Goal: Task Accomplishment & Management: Complete application form

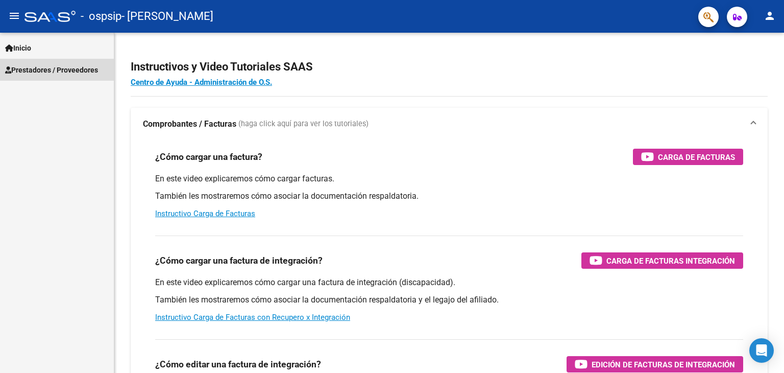
click at [39, 70] on span "Prestadores / Proveedores" at bounding box center [51, 69] width 93 height 11
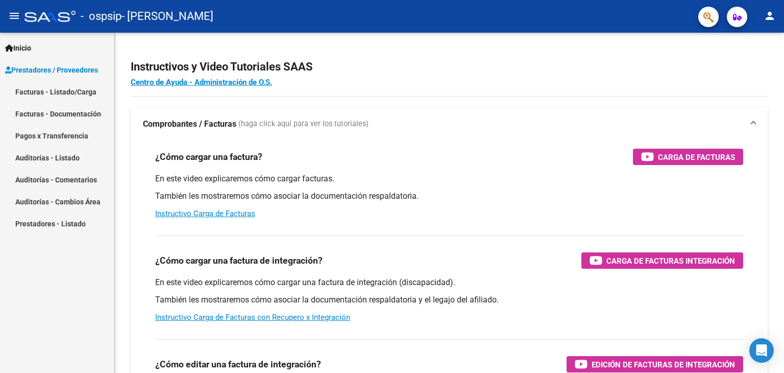
click at [39, 92] on link "Facturas - Listado/Carga" at bounding box center [57, 92] width 114 height 22
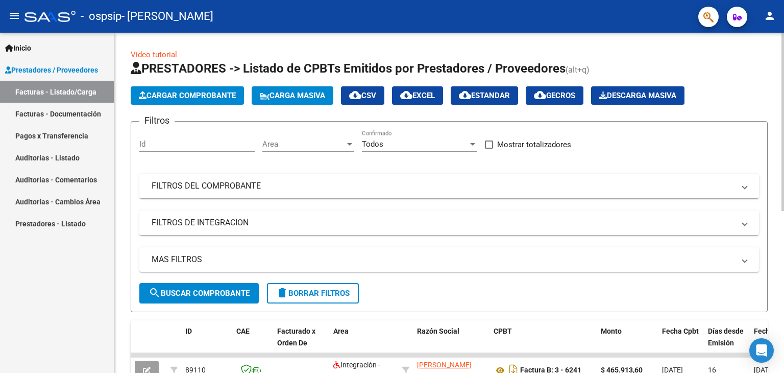
click at [193, 94] on span "Cargar Comprobante" at bounding box center [187, 95] width 97 height 9
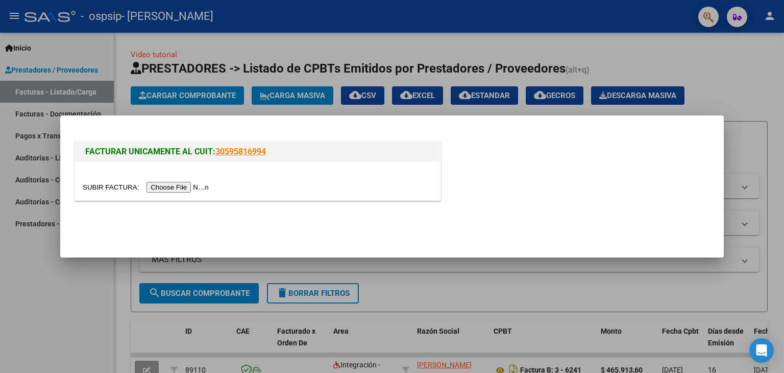
click at [169, 186] on input "file" at bounding box center [147, 187] width 129 height 11
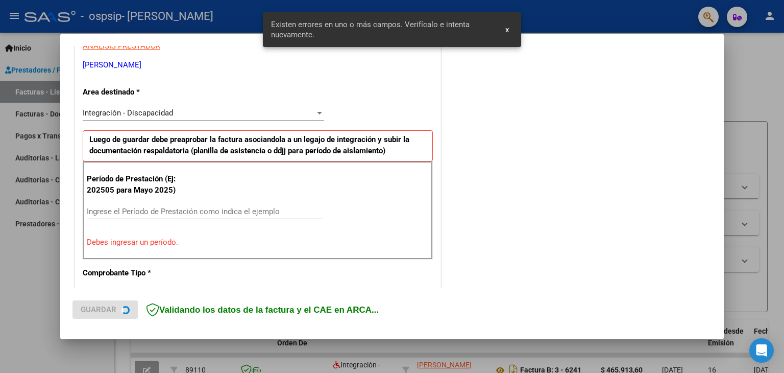
scroll to position [214, 0]
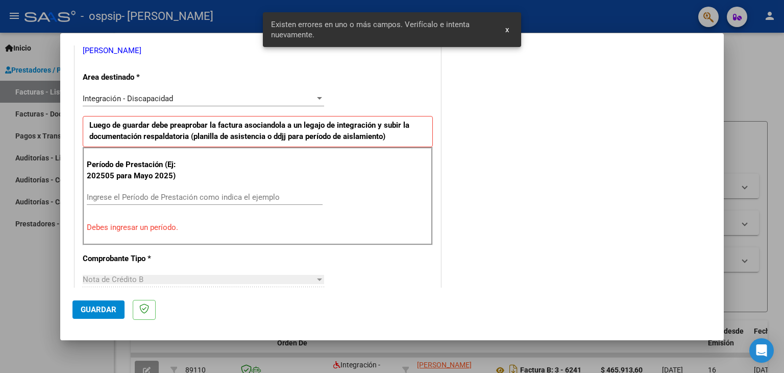
click at [784, 234] on div at bounding box center [392, 186] width 784 height 373
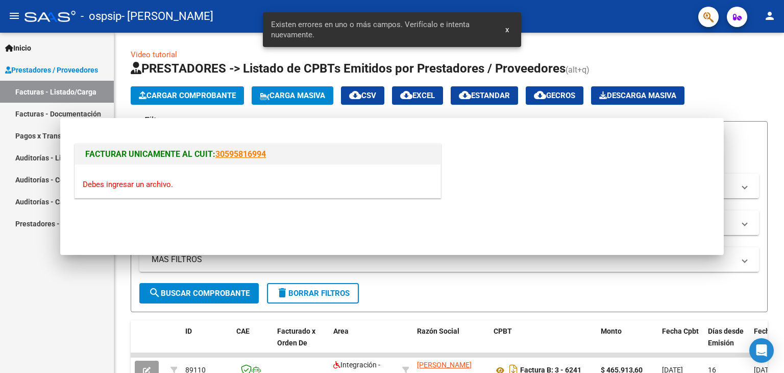
scroll to position [0, 0]
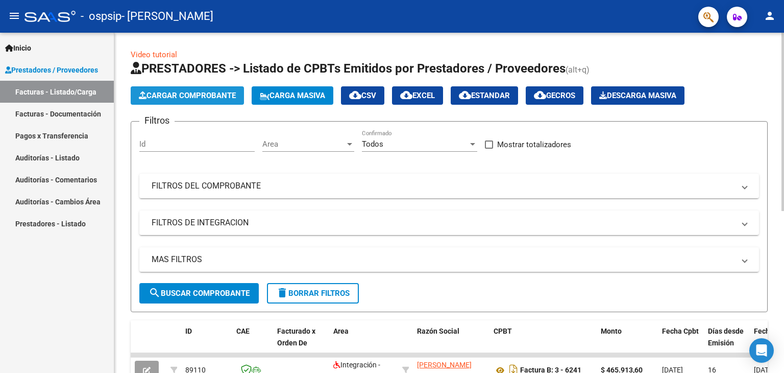
click at [179, 92] on span "Cargar Comprobante" at bounding box center [187, 95] width 97 height 9
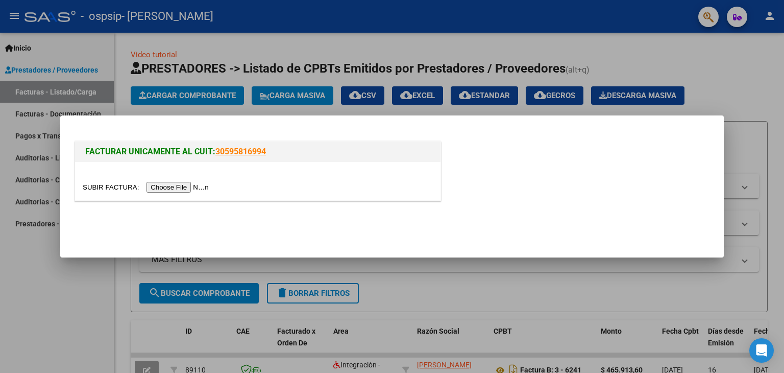
click at [168, 186] on input "file" at bounding box center [147, 187] width 129 height 11
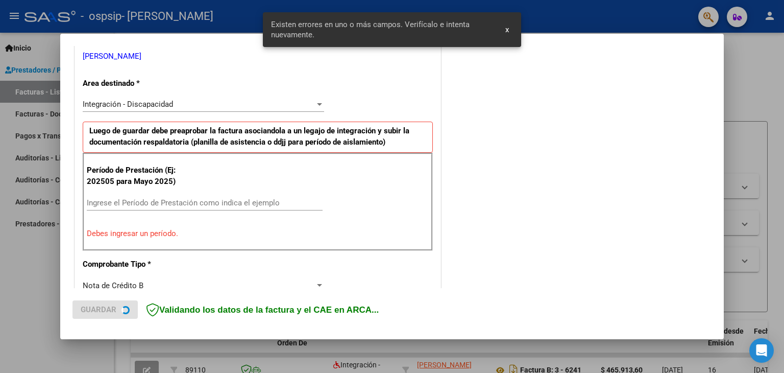
scroll to position [214, 0]
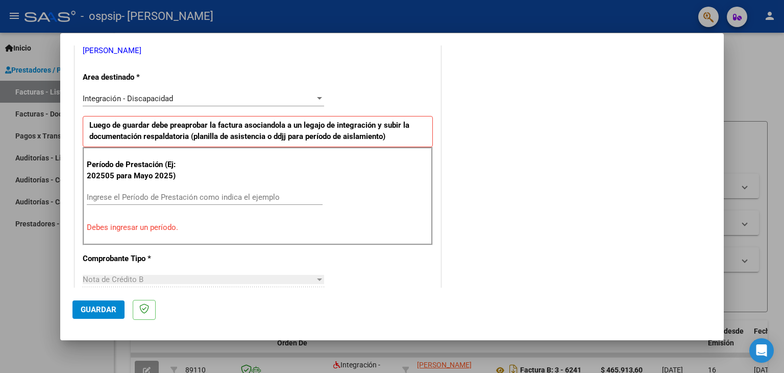
click at [144, 197] on input "Ingrese el Período de Prestación como indica el ejemplo" at bounding box center [205, 196] width 236 height 9
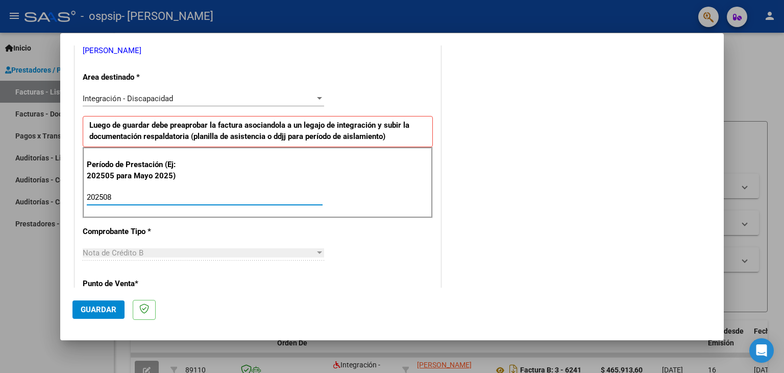
type input "202508"
click at [365, 194] on div "Período de Prestación (Ej: 202505 para [DATE]) 202508 Ingrese el Período de Pre…" at bounding box center [258, 182] width 350 height 71
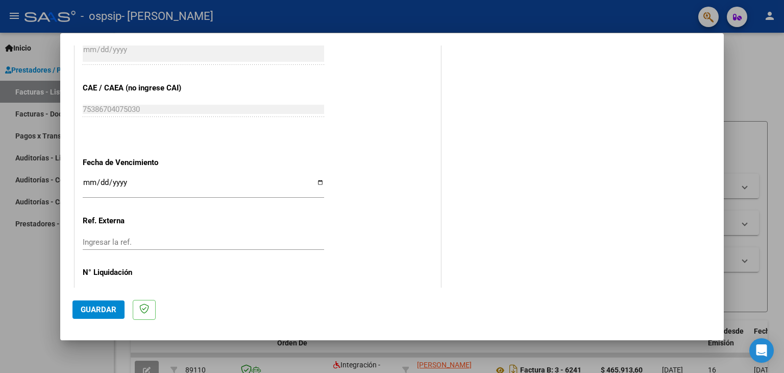
scroll to position [655, 0]
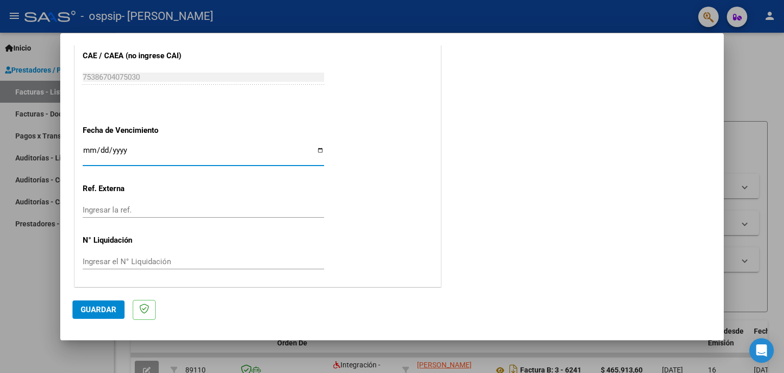
click at [316, 148] on input "Ingresar la fecha" at bounding box center [203, 154] width 241 height 16
type input "[DATE]"
click at [103, 309] on span "Guardar" at bounding box center [99, 309] width 36 height 9
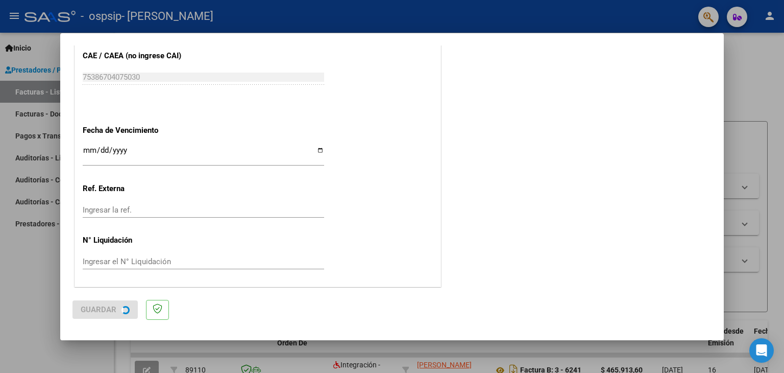
scroll to position [0, 0]
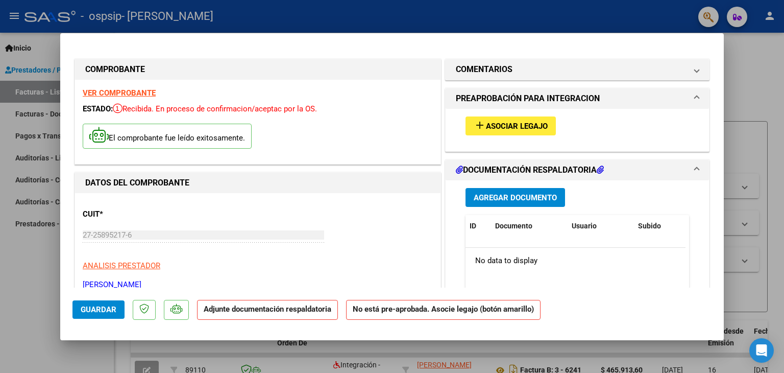
click at [504, 124] on span "Asociar Legajo" at bounding box center [517, 125] width 62 height 9
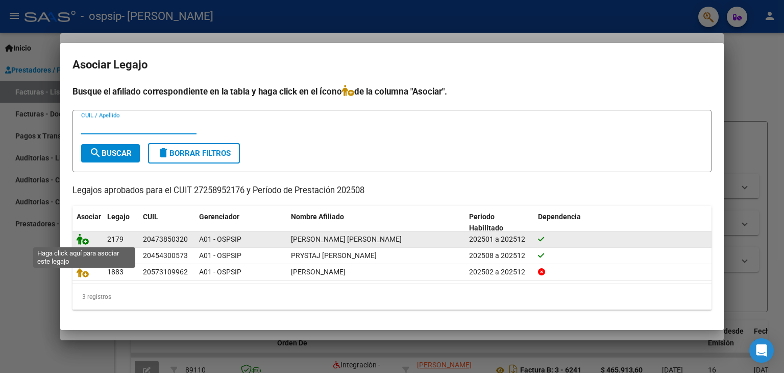
click at [80, 238] on icon at bounding box center [83, 238] width 12 height 11
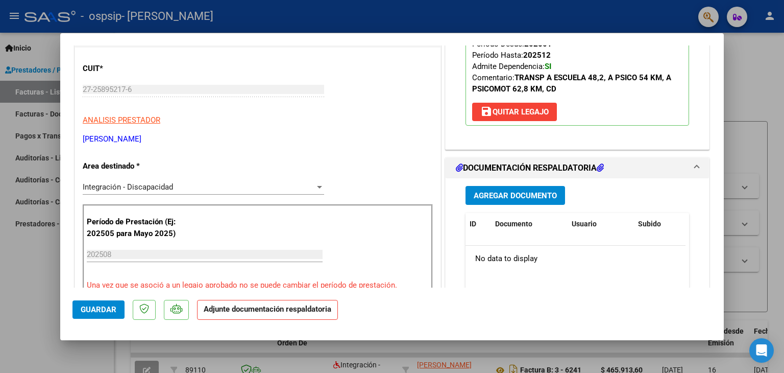
scroll to position [153, 0]
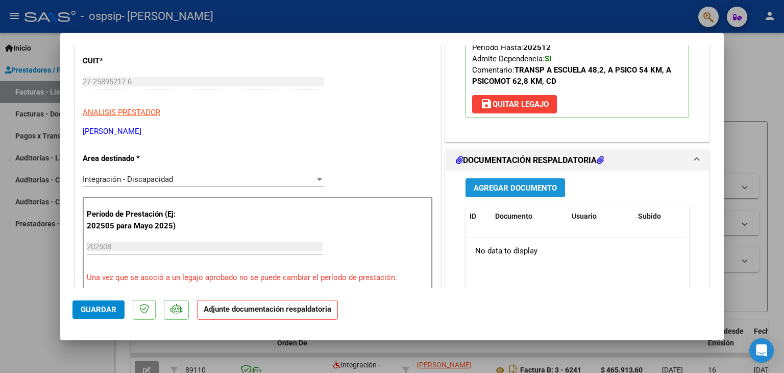
click at [500, 185] on span "Agregar Documento" at bounding box center [515, 187] width 83 height 9
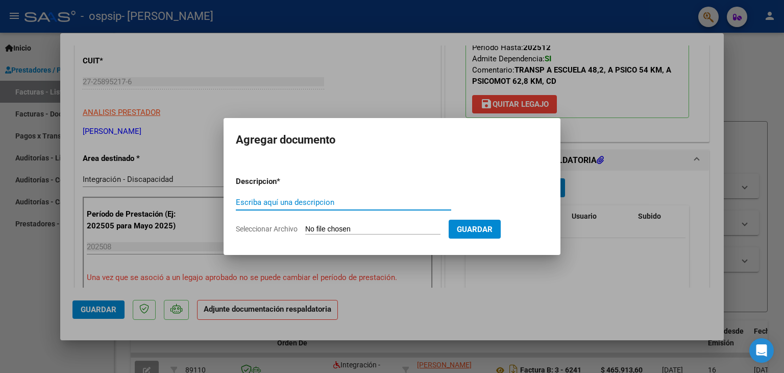
click at [284, 227] on span "Seleccionar Archivo" at bounding box center [267, 229] width 62 height 8
click at [305, 227] on input "Seleccionar Archivo" at bounding box center [372, 230] width 135 height 10
type input "C:\fakepath\27258952176_008_00003_00000391.pdf"
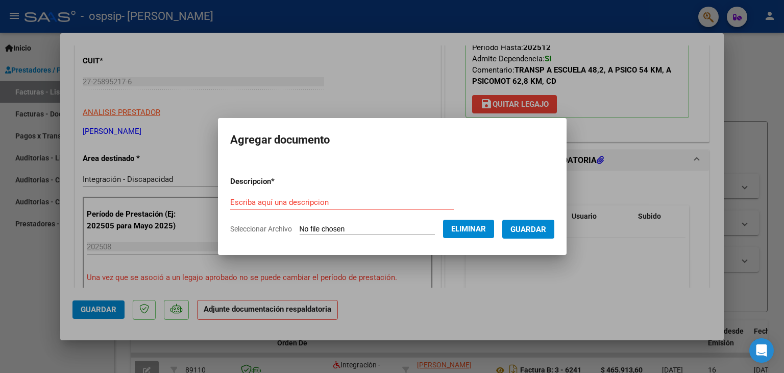
click at [540, 229] on span "Guardar" at bounding box center [528, 229] width 36 height 9
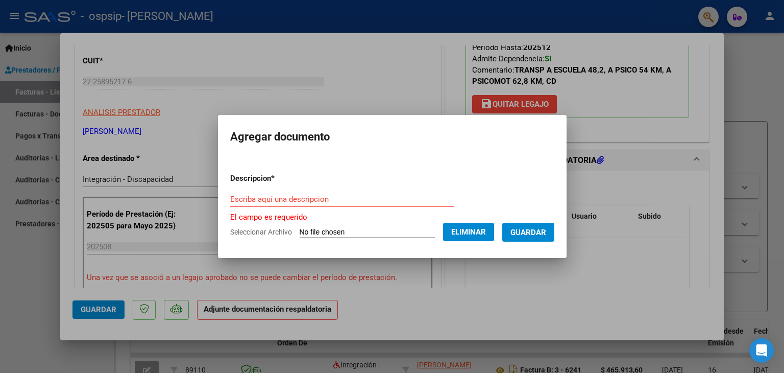
click at [259, 198] on input "Escriba aquí una descripcion" at bounding box center [342, 198] width 224 height 9
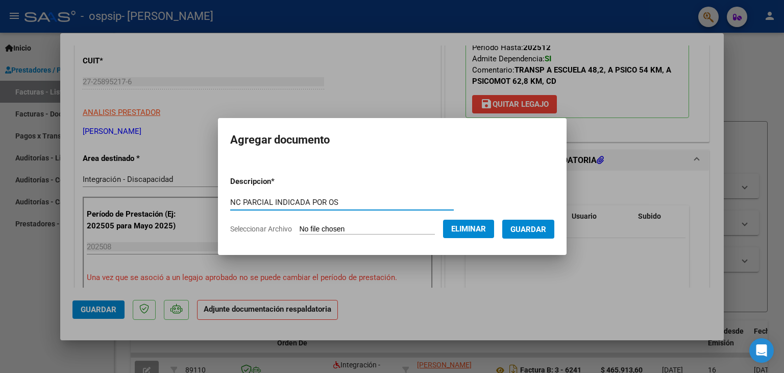
type input "NC PARCIAL INDICADA POR OS"
click at [543, 227] on span "Guardar" at bounding box center [528, 229] width 36 height 9
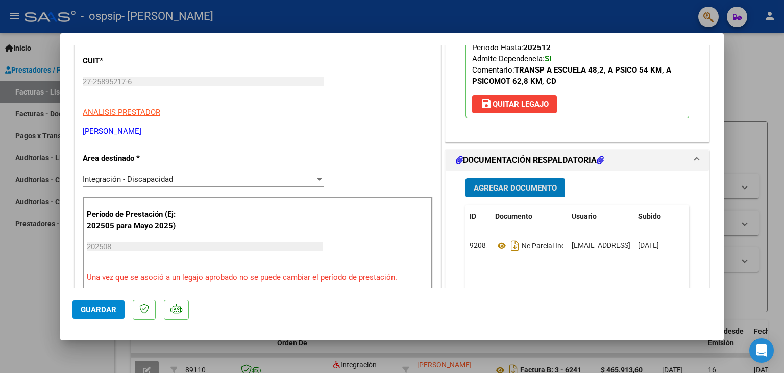
click at [94, 308] on span "Guardar" at bounding box center [99, 309] width 36 height 9
click at [33, 93] on div at bounding box center [392, 186] width 784 height 373
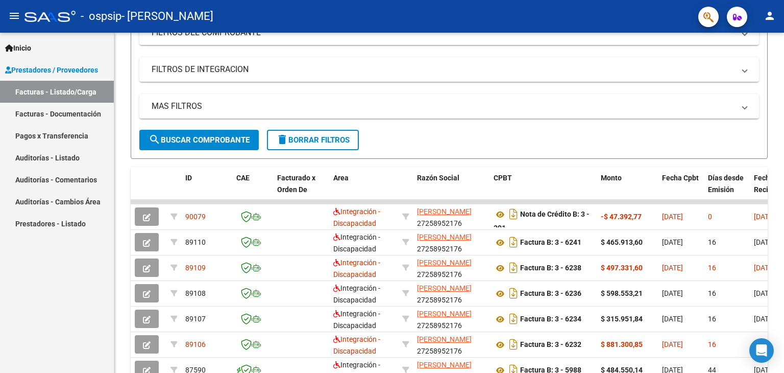
click at [770, 15] on mat-icon "person" at bounding box center [770, 16] width 12 height 12
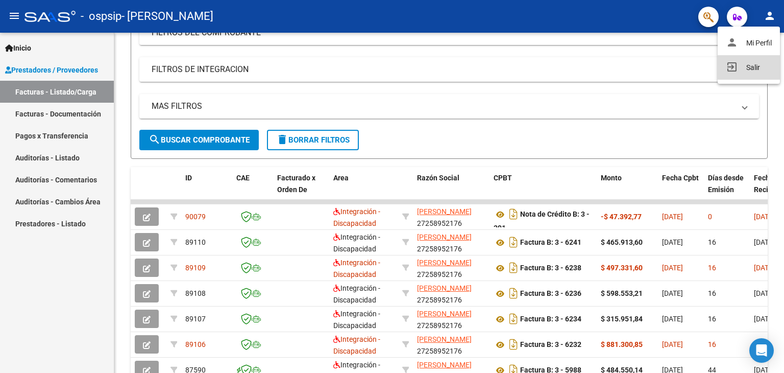
click at [750, 67] on button "exit_to_app Salir" at bounding box center [749, 67] width 62 height 25
